Goal: Task Accomplishment & Management: Complete application form

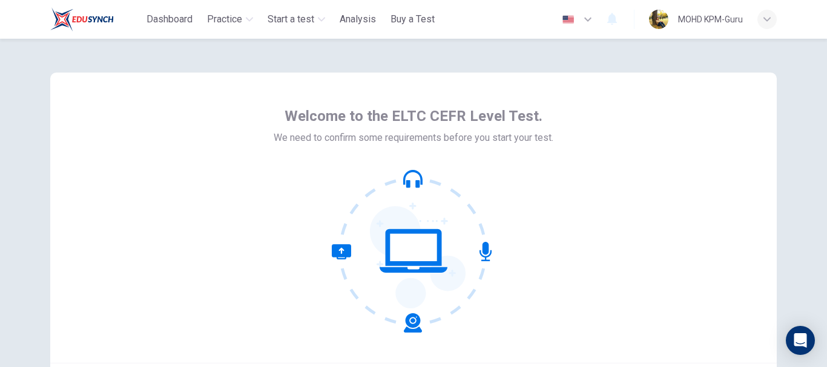
drag, startPoint x: 820, startPoint y: 129, endPoint x: 820, endPoint y: 194, distance: 65.4
click at [820, 194] on div "Welcome to the ELTC CEFR Level Test. We need to confirm some requirements befor…" at bounding box center [413, 203] width 827 height 329
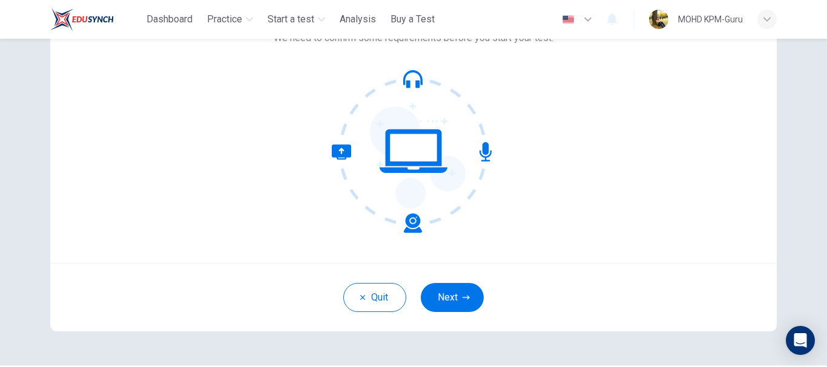
scroll to position [99, 0]
click at [447, 300] on button "Next" at bounding box center [452, 298] width 63 height 29
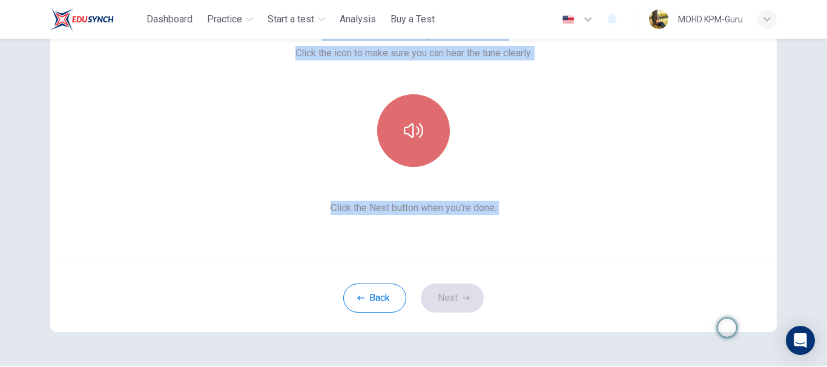
click at [404, 131] on icon "button" at bounding box center [413, 130] width 19 height 19
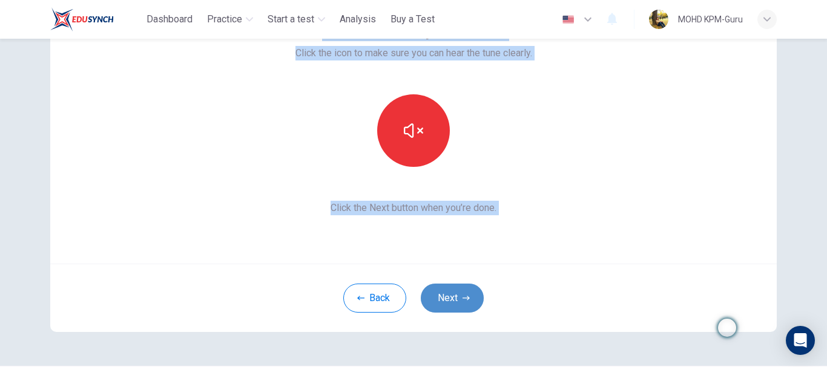
click at [444, 300] on button "Next" at bounding box center [452, 298] width 63 height 29
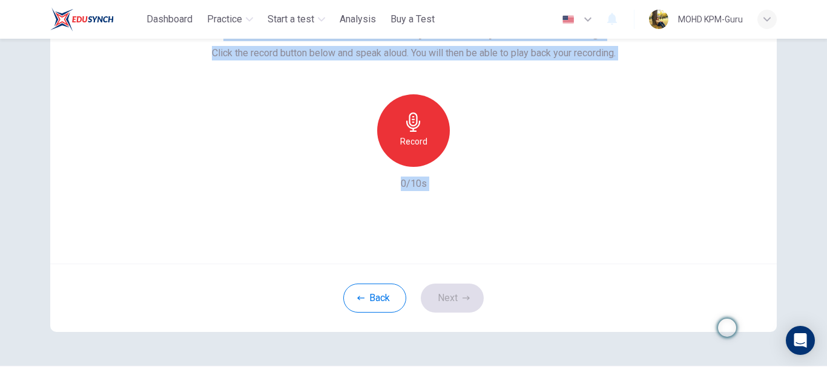
click at [400, 140] on h6 "Record" at bounding box center [413, 141] width 27 height 15
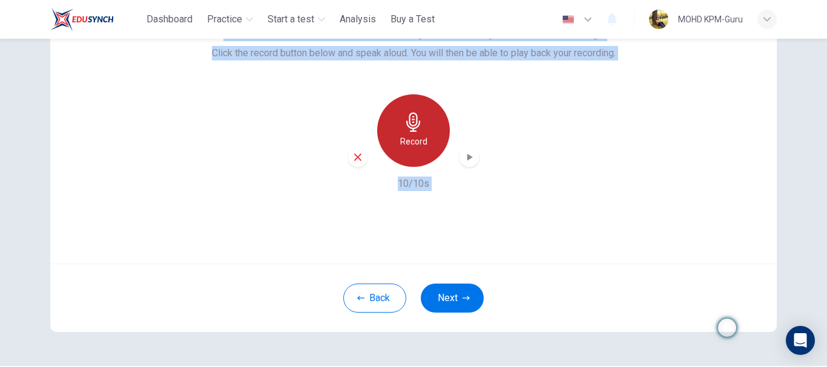
click at [410, 123] on icon "button" at bounding box center [413, 122] width 14 height 19
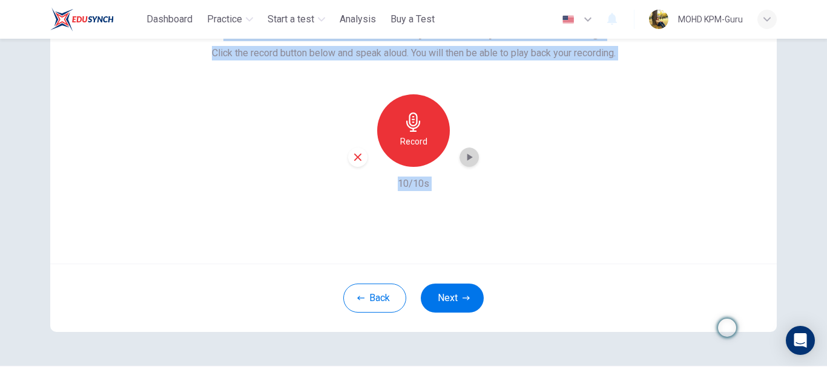
click at [472, 160] on div "button" at bounding box center [468, 157] width 19 height 19
click at [361, 154] on div "button" at bounding box center [357, 157] width 19 height 19
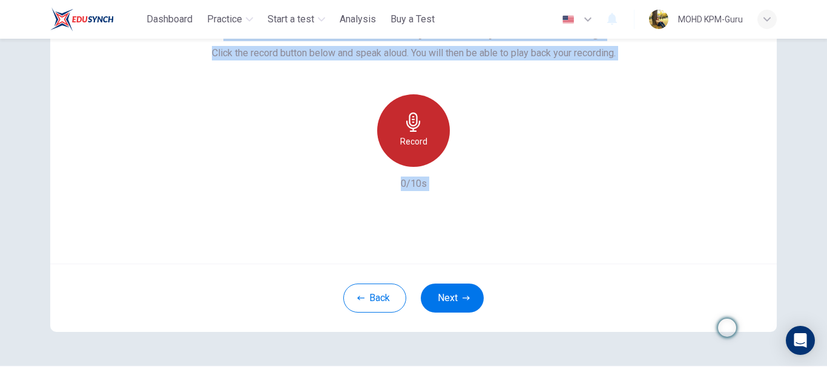
click at [413, 130] on icon "button" at bounding box center [413, 122] width 19 height 19
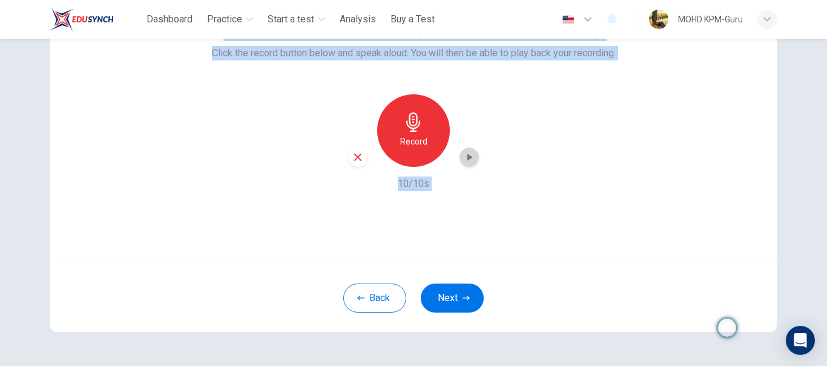
click at [473, 153] on div "button" at bounding box center [468, 157] width 19 height 19
click at [356, 160] on icon "button" at bounding box center [357, 157] width 11 height 11
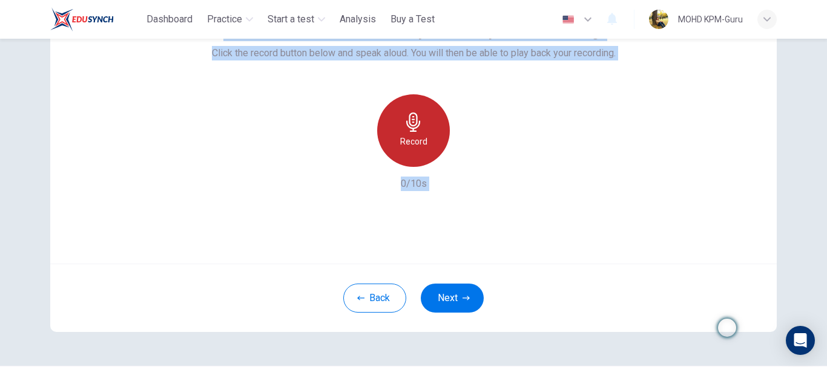
click at [409, 140] on h6 "Record" at bounding box center [413, 141] width 27 height 15
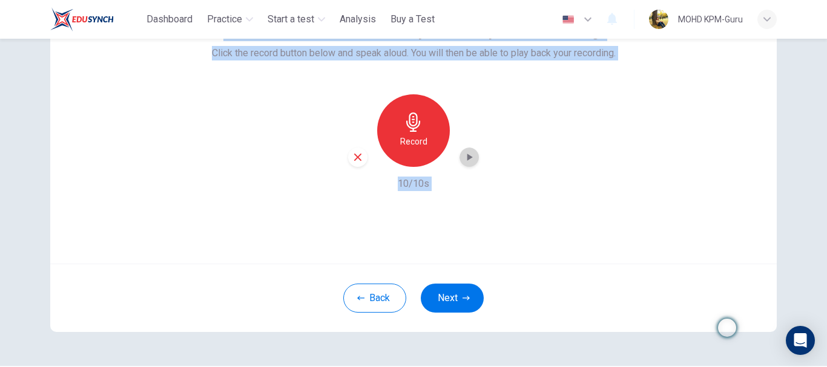
click at [468, 154] on icon "button" at bounding box center [469, 157] width 12 height 12
click at [467, 160] on icon "button" at bounding box center [469, 157] width 12 height 12
click at [355, 159] on icon "button" at bounding box center [357, 157] width 11 height 11
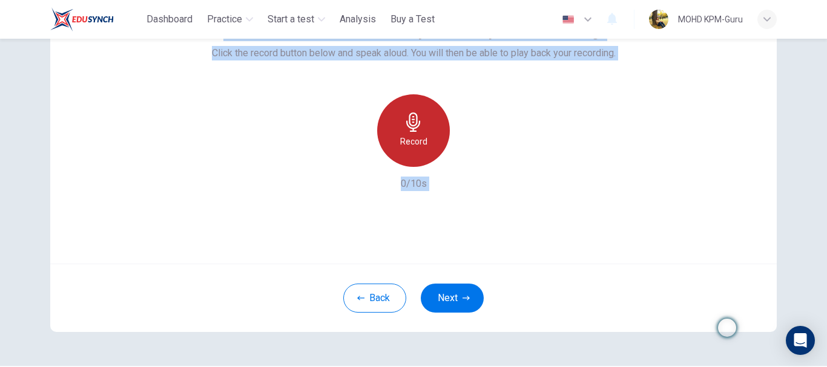
click at [417, 145] on h6 "Record" at bounding box center [413, 141] width 27 height 15
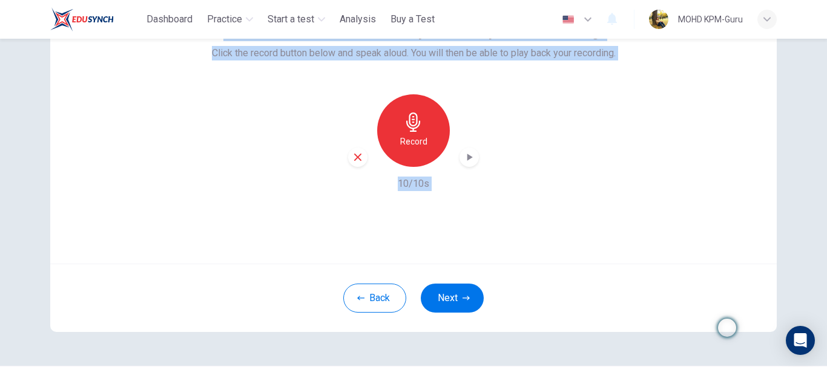
click at [417, 145] on h6 "Record" at bounding box center [413, 141] width 27 height 15
click at [463, 161] on icon "button" at bounding box center [469, 157] width 12 height 12
click at [352, 159] on icon "button" at bounding box center [357, 157] width 11 height 11
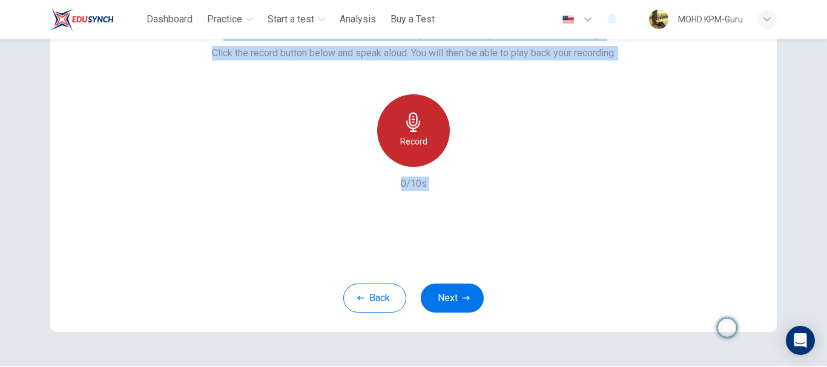
click at [416, 142] on h6 "Record" at bounding box center [413, 141] width 27 height 15
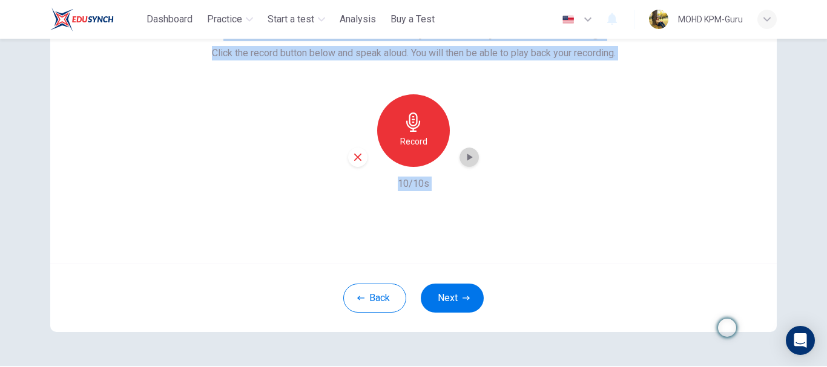
click at [463, 153] on icon "button" at bounding box center [469, 157] width 12 height 12
click at [355, 157] on icon "button" at bounding box center [357, 157] width 7 height 7
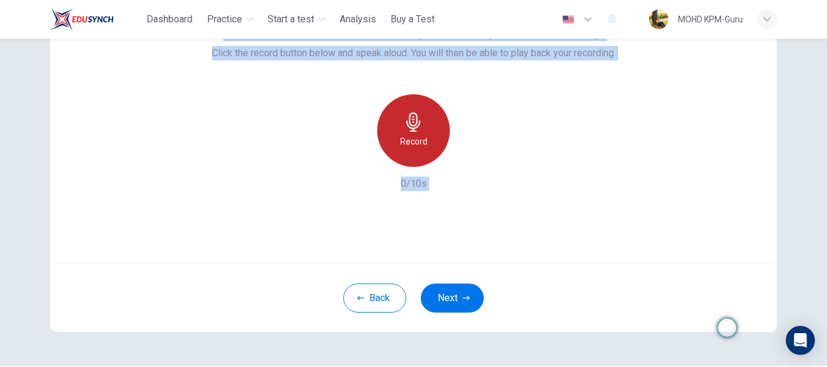
click at [412, 137] on h6 "Record" at bounding box center [413, 141] width 27 height 15
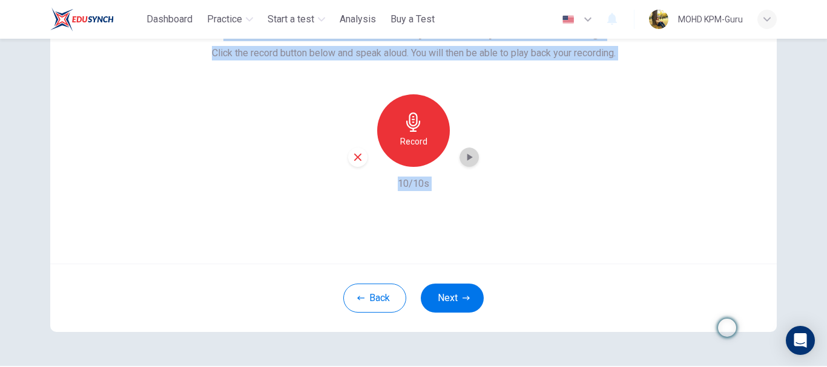
click at [468, 159] on icon "button" at bounding box center [469, 157] width 12 height 12
click at [353, 161] on icon "button" at bounding box center [357, 157] width 11 height 11
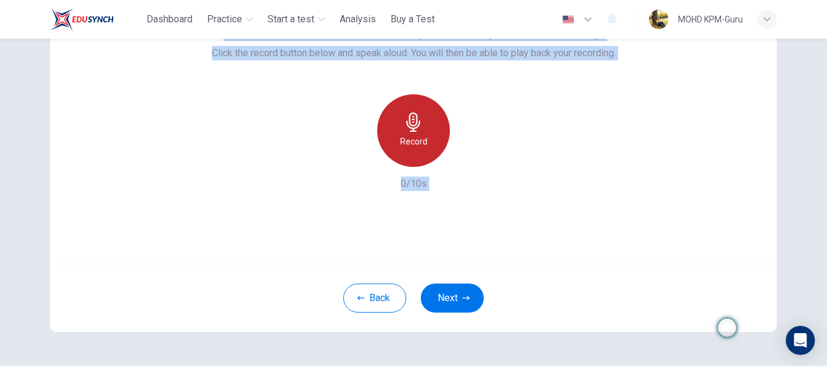
click at [401, 146] on h6 "Record" at bounding box center [413, 141] width 27 height 15
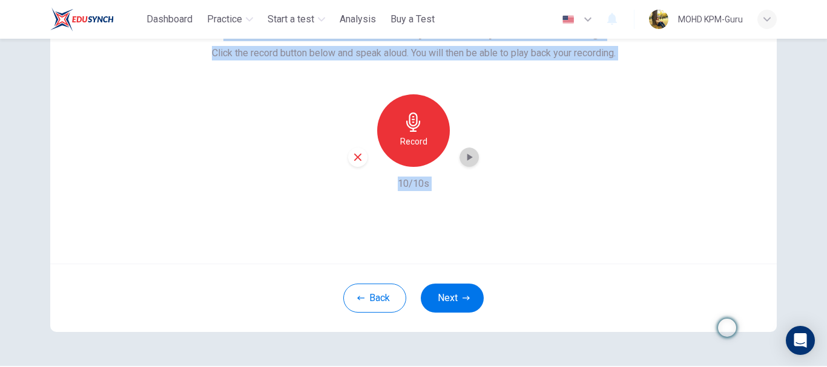
click at [467, 157] on icon "button" at bounding box center [469, 157] width 5 height 7
click at [354, 154] on icon "button" at bounding box center [357, 157] width 11 height 11
